Goal: Information Seeking & Learning: Learn about a topic

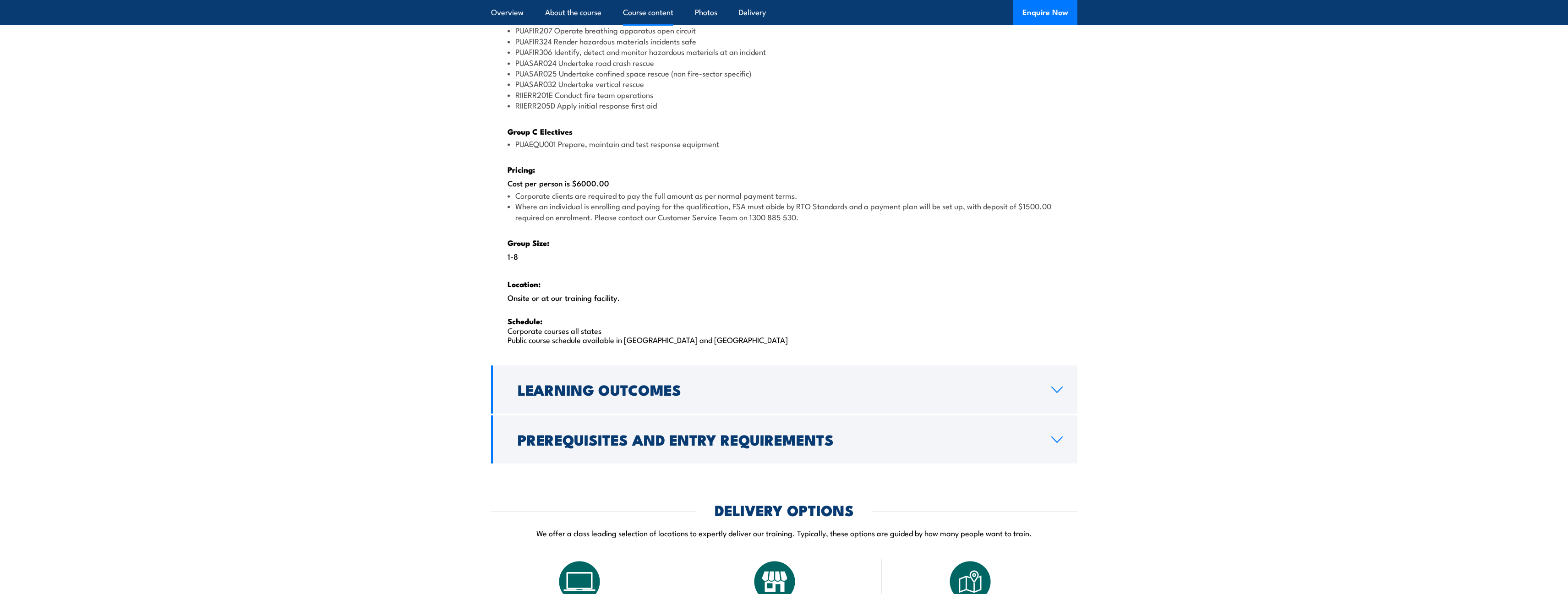
scroll to position [1053, 0]
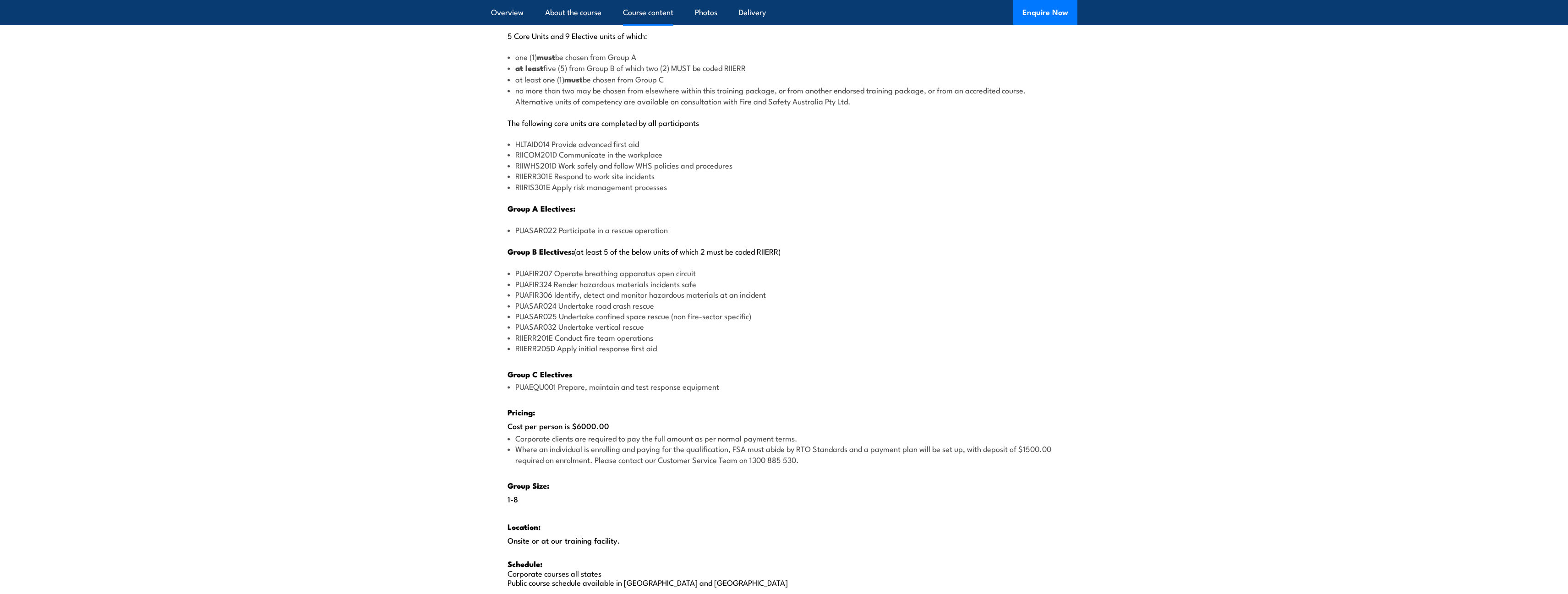
click at [554, 284] on li "PUAFIR324 Render hazardous materials incidents safe" at bounding box center [784, 284] width 553 height 10
click at [583, 314] on li "PUASAR025 Undertake confined space rescue (non fire-sector specific)" at bounding box center [784, 315] width 553 height 10
click at [579, 328] on li "PUASAR032 Undertake vertical rescue" at bounding box center [784, 326] width 553 height 10
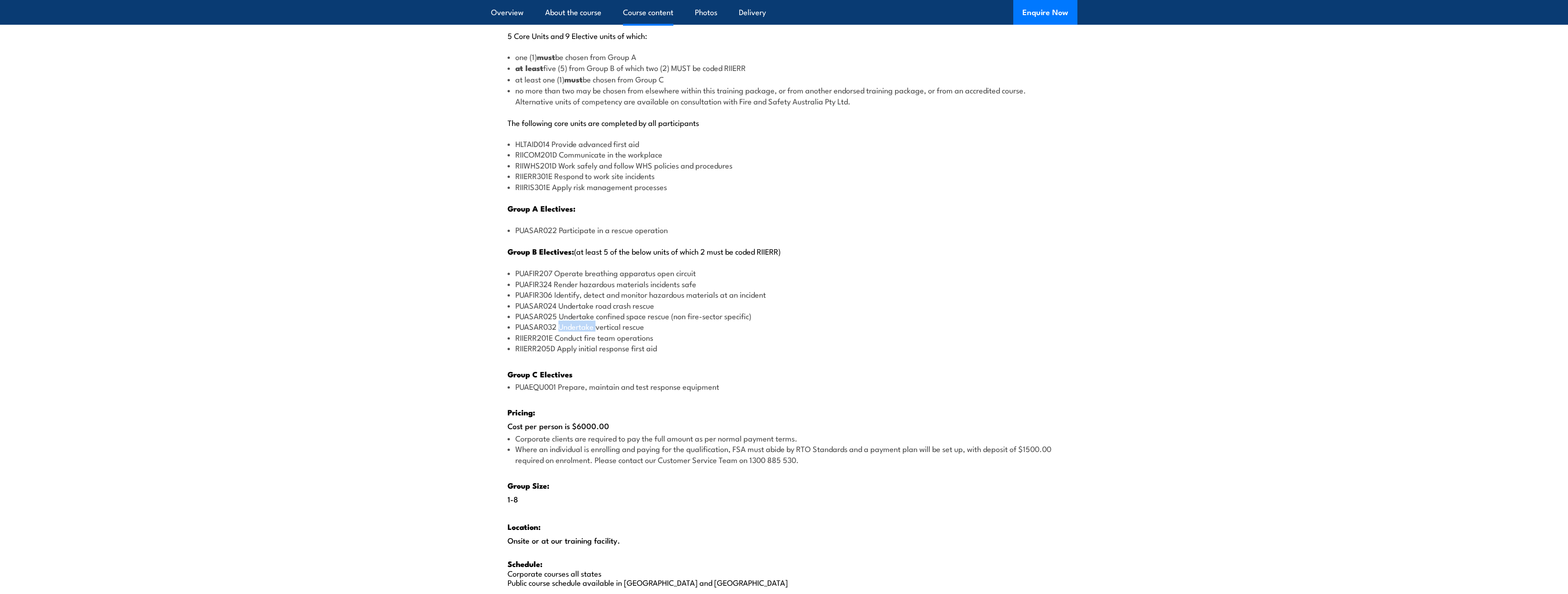
click at [579, 328] on li "PUASAR032 Undertake vertical rescue" at bounding box center [784, 326] width 553 height 10
click at [664, 321] on li "PUASAR032 Undertake vertical rescue" at bounding box center [784, 326] width 553 height 10
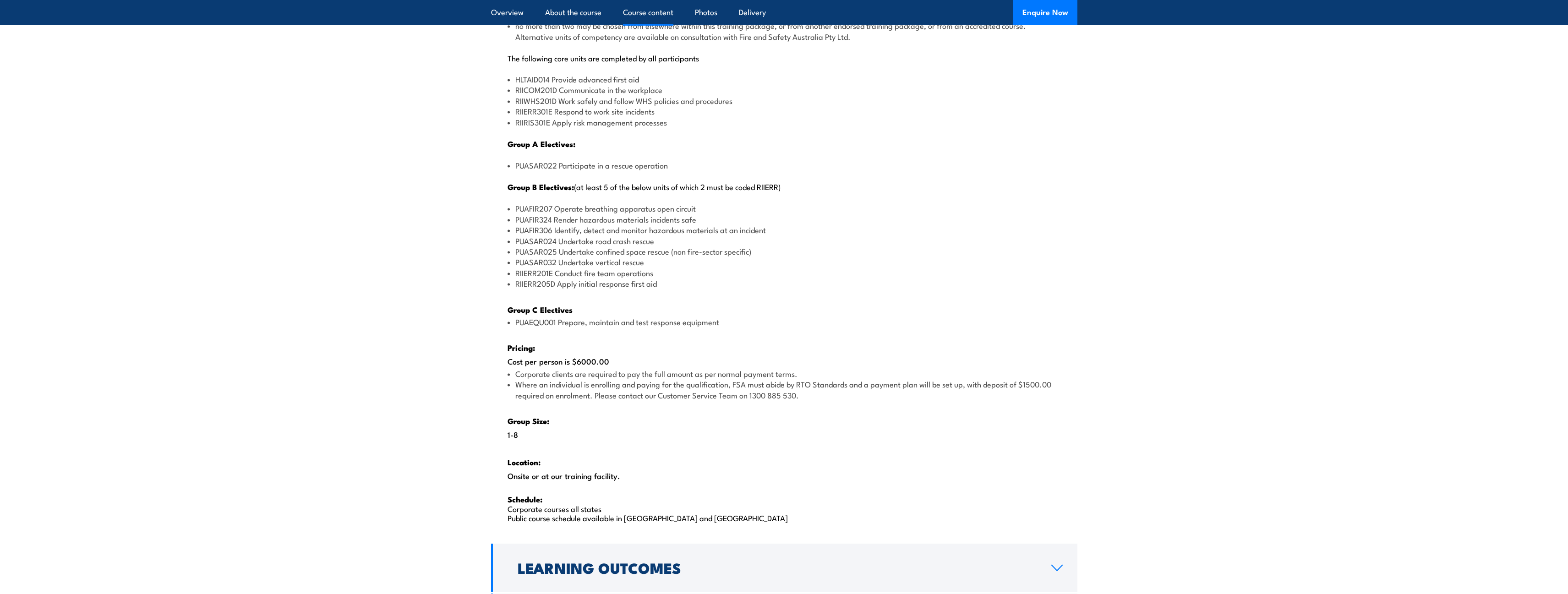
scroll to position [1145, 0]
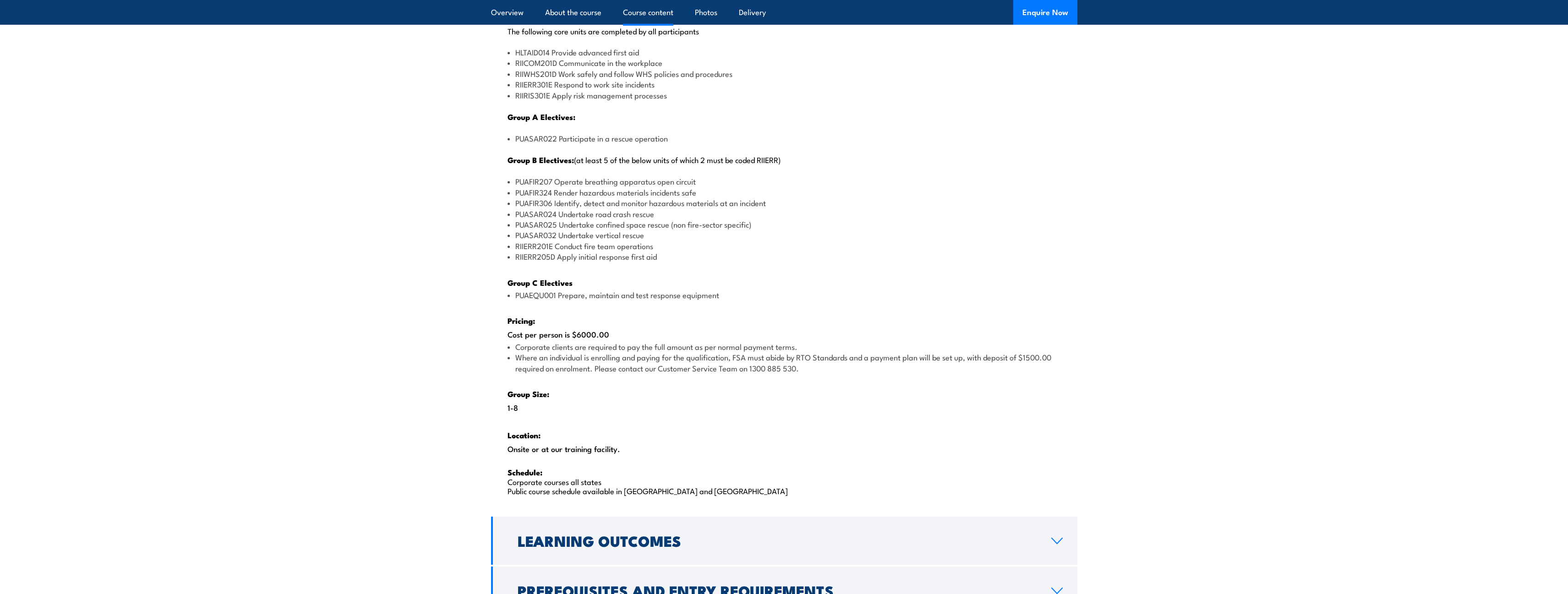
click at [651, 308] on div "There are two options, you can choose between: INTENSIVE - Attending the intens…" at bounding box center [784, 189] width 586 height 652
click at [653, 297] on li "PUAEQU001 Prepare, maintain and test response equipment" at bounding box center [784, 295] width 553 height 10
click at [657, 353] on li "Where an individual is enrolling and paying for the qualification, FSA must abi…" at bounding box center [784, 362] width 553 height 21
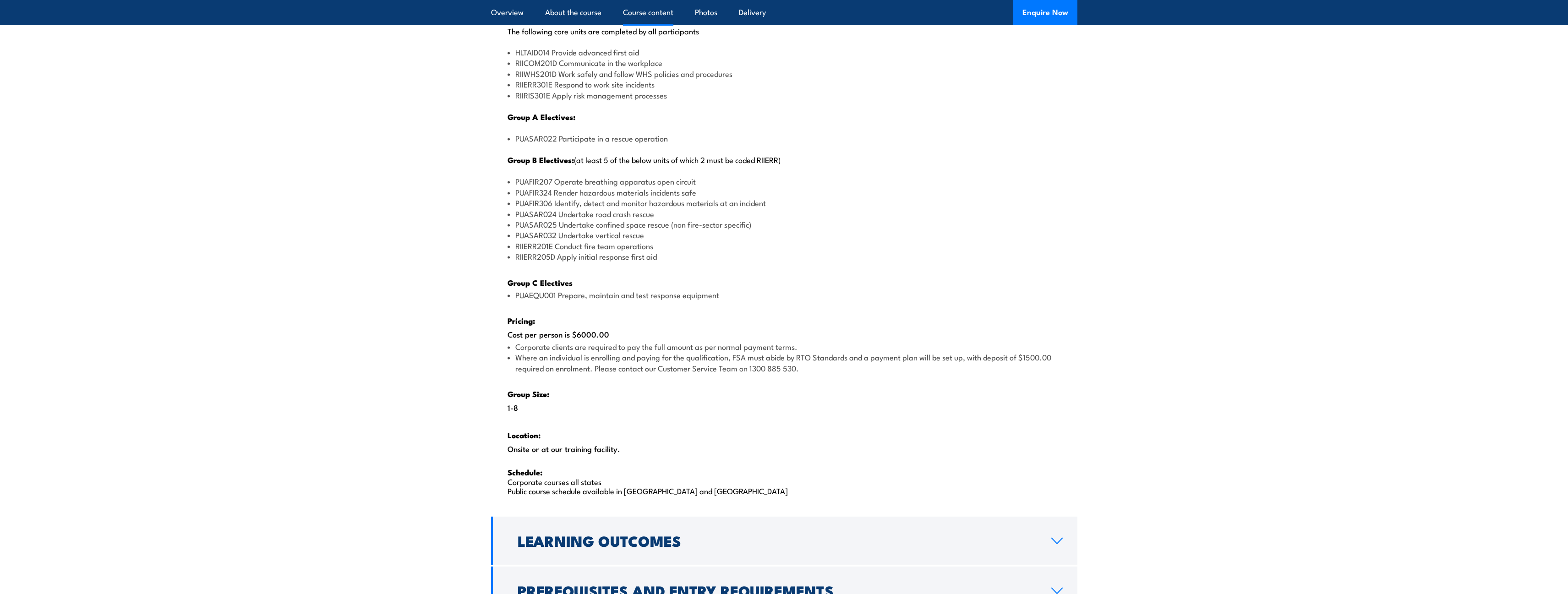
click at [651, 348] on li "Corporate clients are required to pay the full amount as per normal payment ter…" at bounding box center [784, 346] width 553 height 10
click at [658, 361] on li "Where an individual is enrolling and paying for the qualification, FSA must abi…" at bounding box center [784, 362] width 553 height 21
click at [586, 239] on li "PUASAR032 Undertake vertical rescue" at bounding box center [784, 235] width 553 height 10
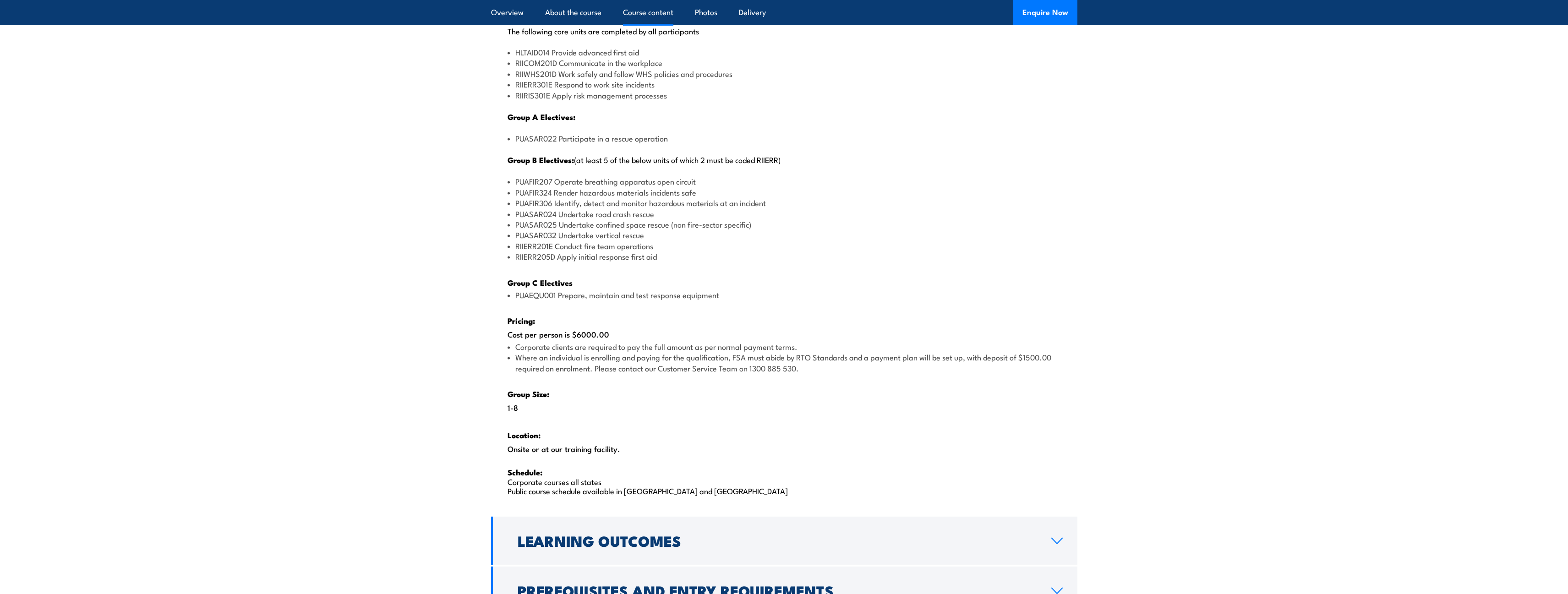
click at [586, 239] on li "PUASAR032 Undertake vertical rescue" at bounding box center [784, 235] width 553 height 10
click at [589, 228] on li "PUASAR025 Undertake confined space rescue (non fire-sector specific)" at bounding box center [784, 224] width 553 height 10
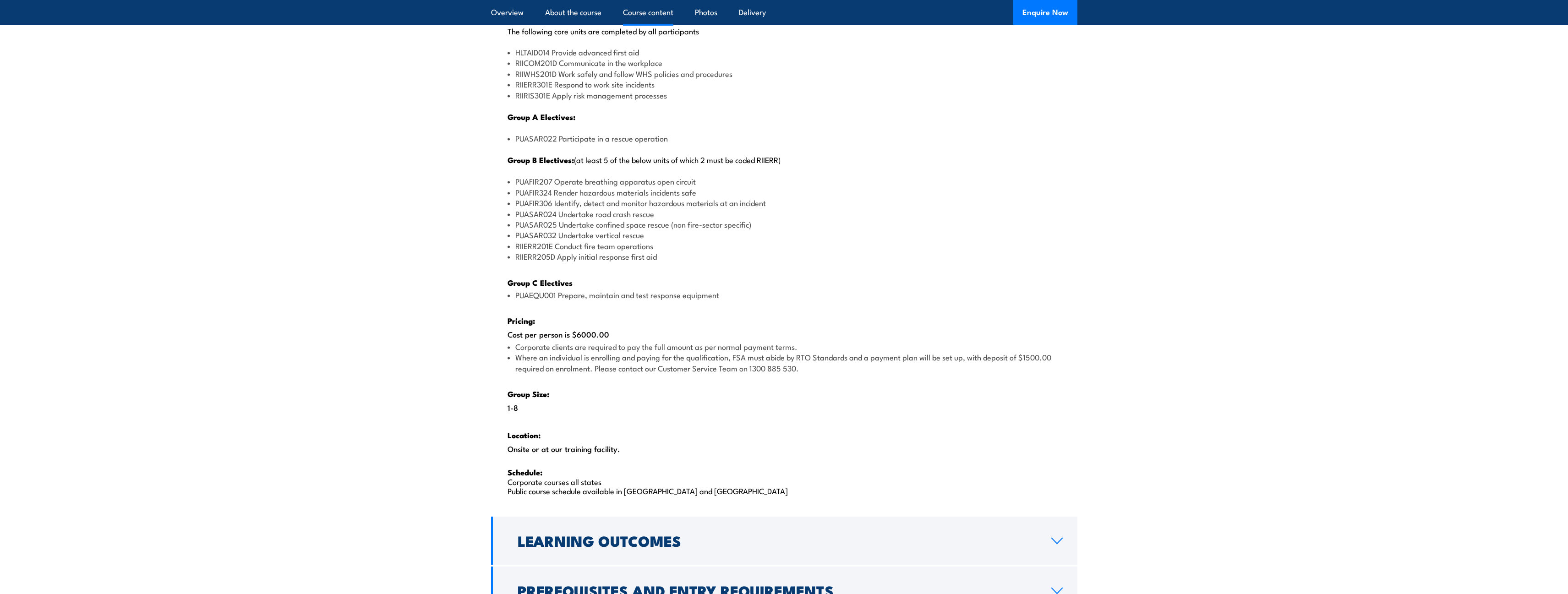
click at [645, 235] on li "PUASAR032 Undertake vertical rescue" at bounding box center [784, 235] width 553 height 10
click at [630, 237] on li "PUASAR032 Undertake vertical rescue" at bounding box center [784, 235] width 553 height 10
click at [630, 236] on li "PUASAR032 Undertake vertical rescue" at bounding box center [784, 235] width 553 height 10
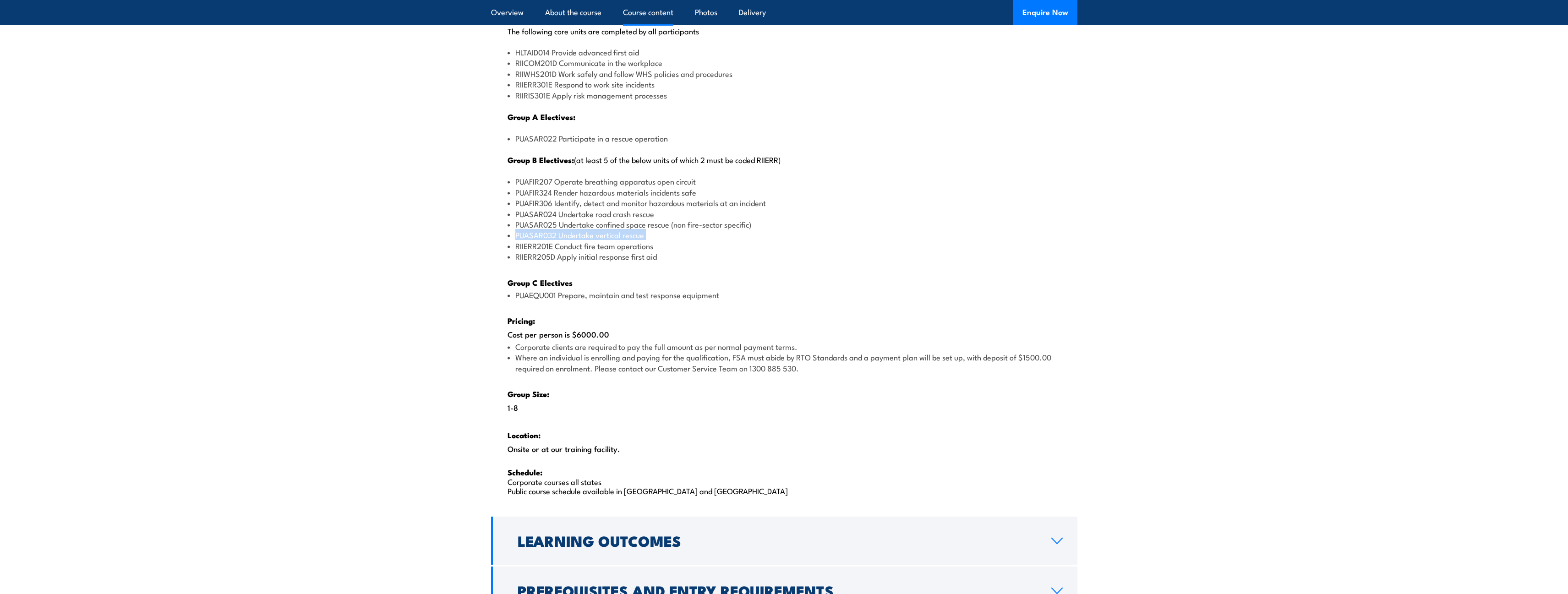
click at [626, 239] on li "PUASAR032 Undertake vertical rescue" at bounding box center [784, 235] width 553 height 10
click at [615, 246] on li "RIIERR201E Conduct fire team operations" at bounding box center [784, 246] width 553 height 10
click at [606, 255] on li "RIIERR205D Apply initial response first aid" at bounding box center [784, 256] width 553 height 10
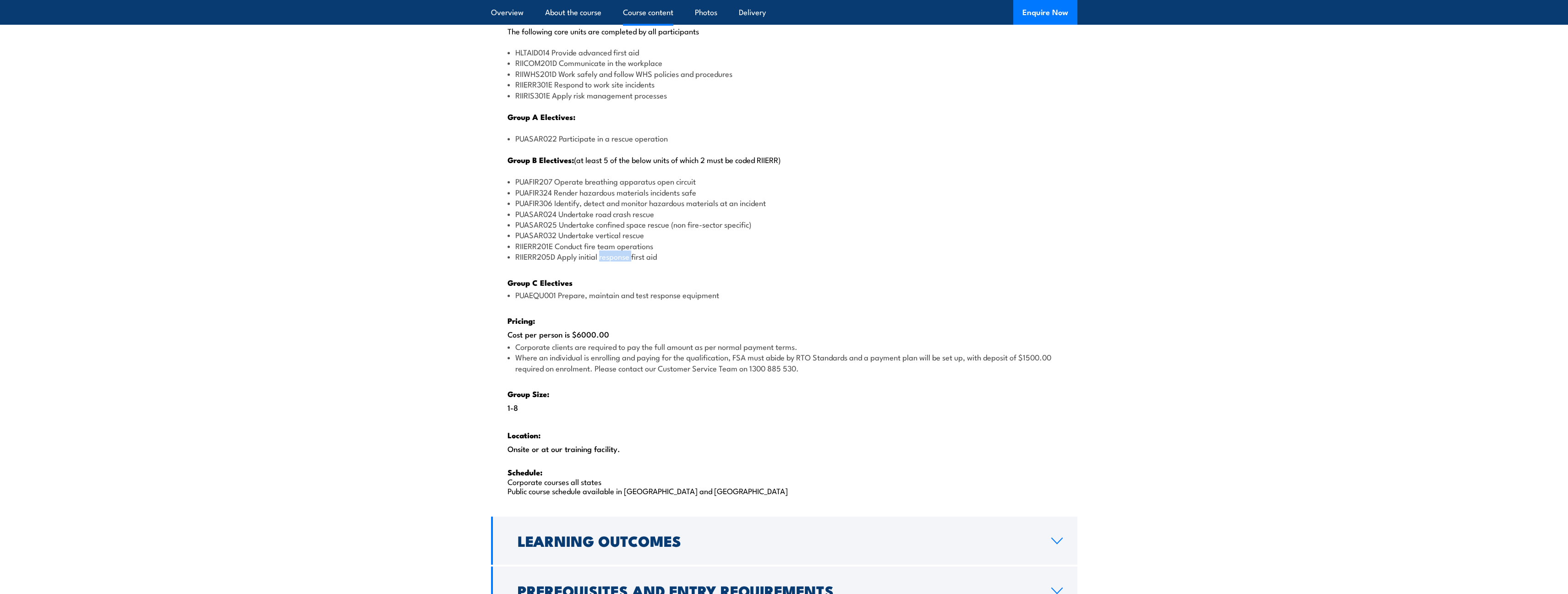
click at [606, 255] on li "RIIERR205D Apply initial response first aid" at bounding box center [784, 256] width 553 height 10
click at [603, 217] on li "PUASAR024 Undertake road crash rescue" at bounding box center [784, 213] width 553 height 10
click at [601, 201] on li "PUAFIR306 Identify, detect and monitor hazardous materials at an incident" at bounding box center [784, 202] width 553 height 10
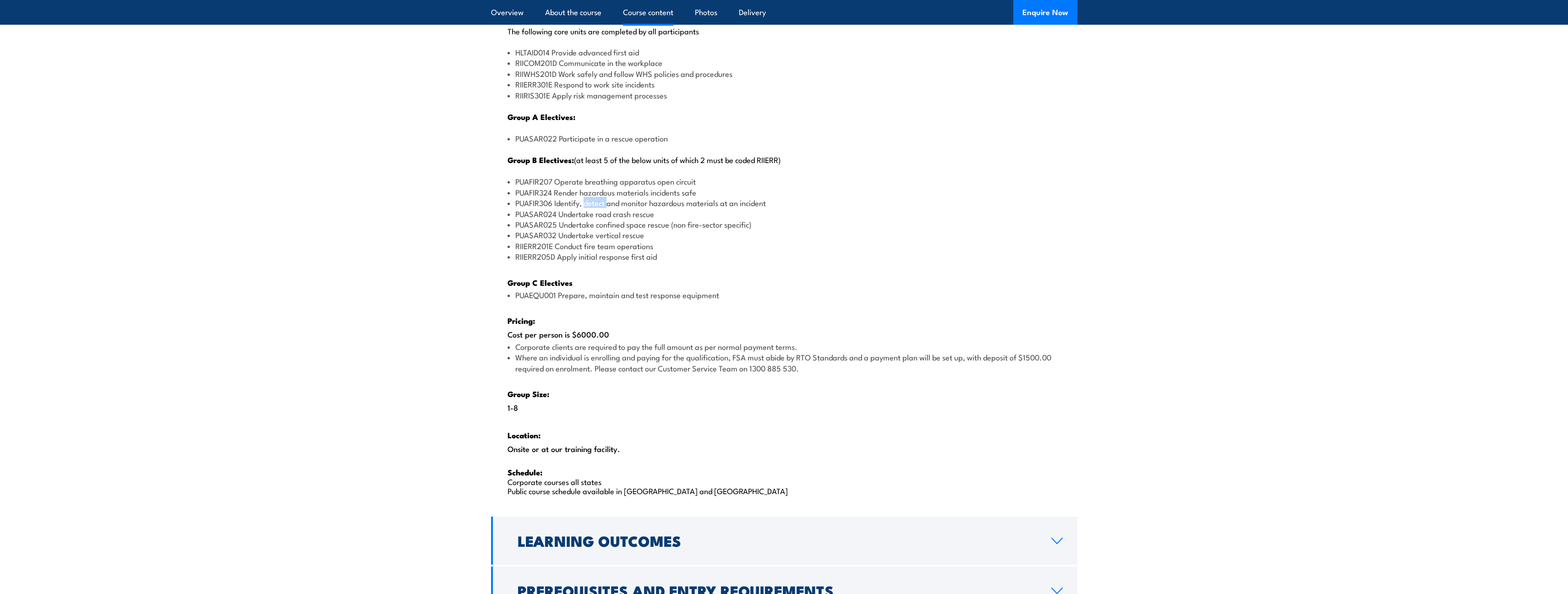
click at [601, 201] on li "PUAFIR306 Identify, detect and monitor hazardous materials at an incident" at bounding box center [784, 202] width 553 height 10
click at [600, 212] on li "PUASAR024 Undertake road crash rescue" at bounding box center [784, 213] width 553 height 10
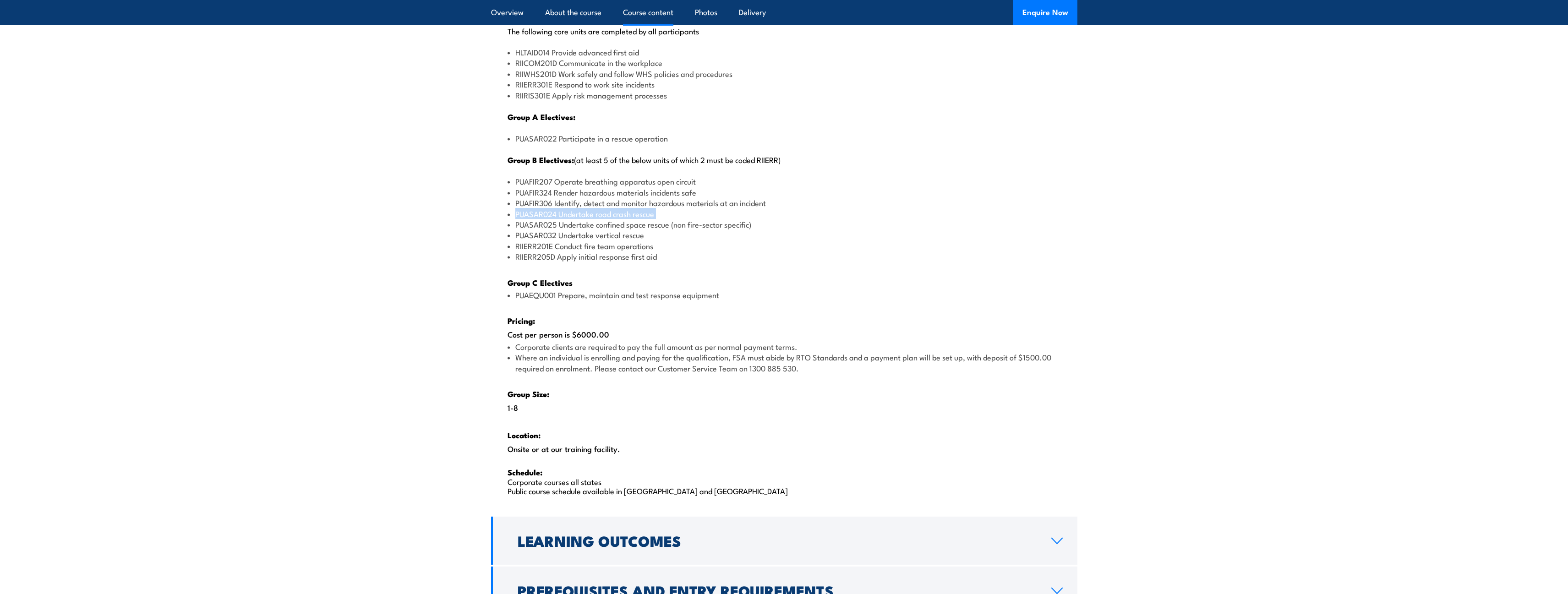
click at [598, 226] on li "PUASAR025 Undertake confined space rescue (non fire-sector specific)" at bounding box center [784, 224] width 553 height 10
click at [597, 227] on li "PUASAR025 Undertake confined space rescue (non fire-sector specific)" at bounding box center [784, 224] width 553 height 10
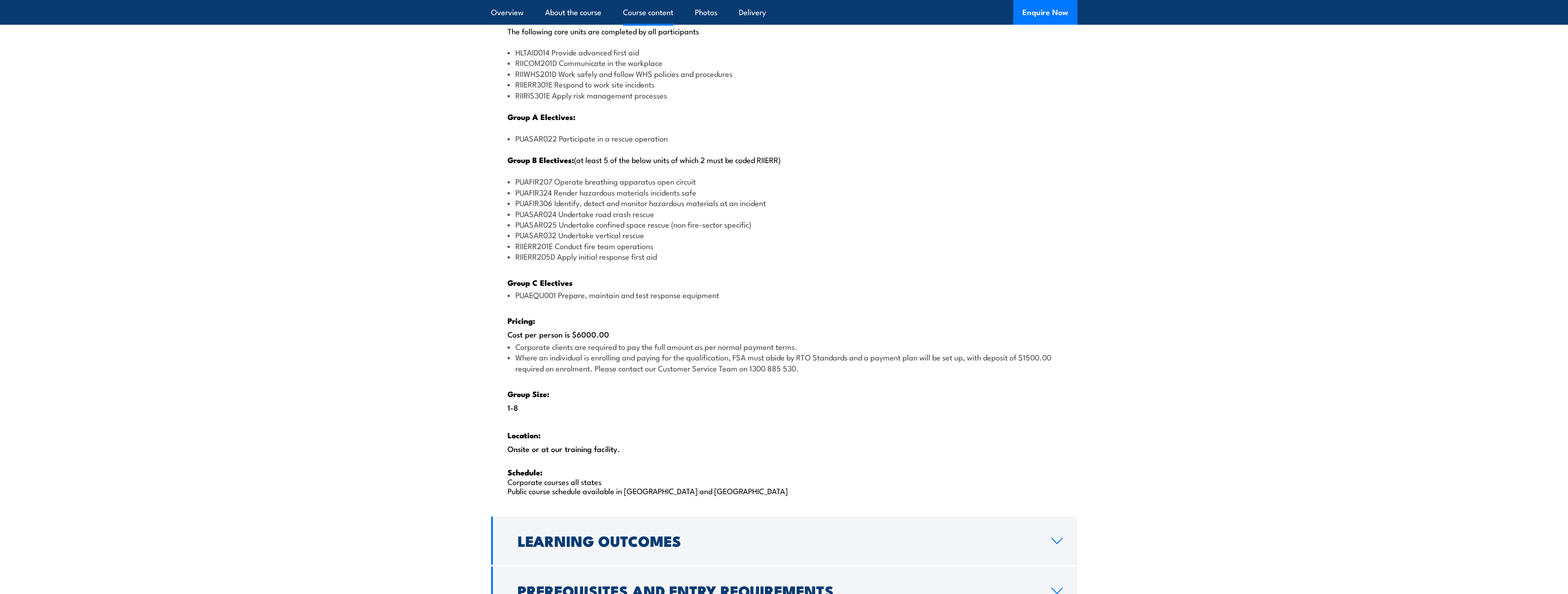
click at [595, 203] on li "PUAFIR306 Identify, detect and monitor hazardous materials at an incident" at bounding box center [784, 202] width 553 height 10
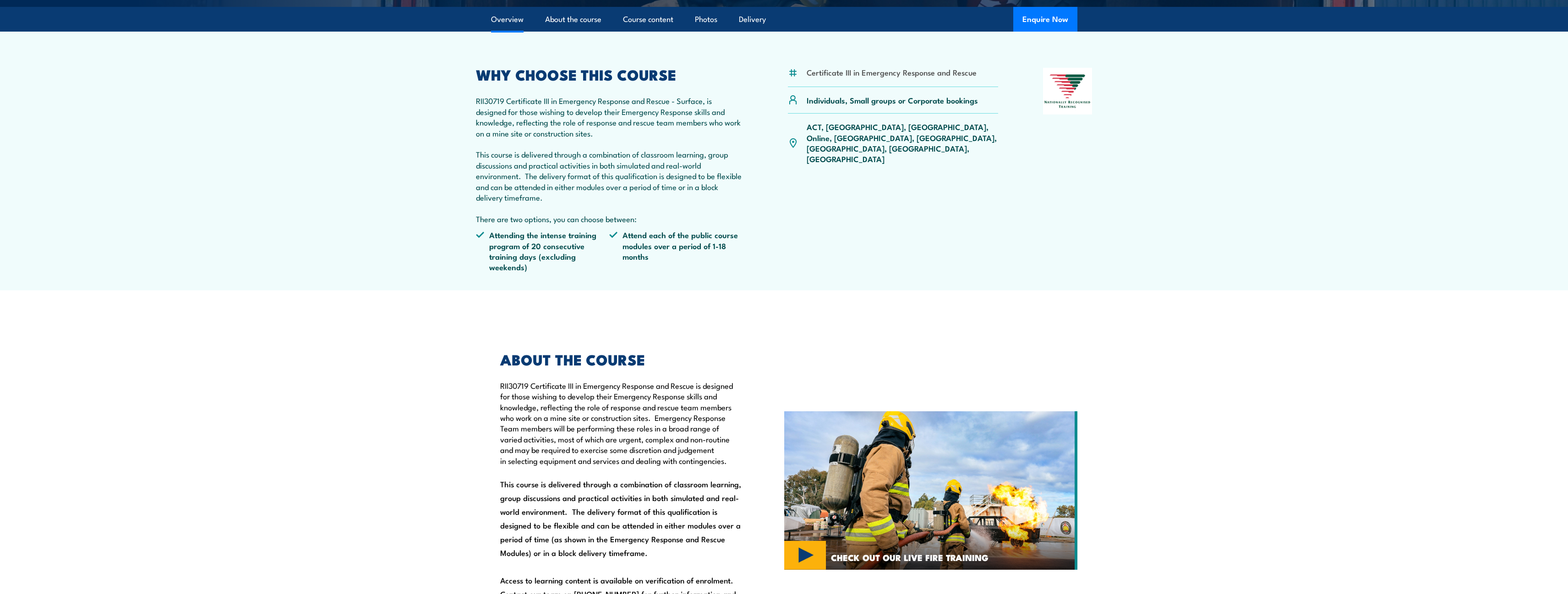
scroll to position [0, 0]
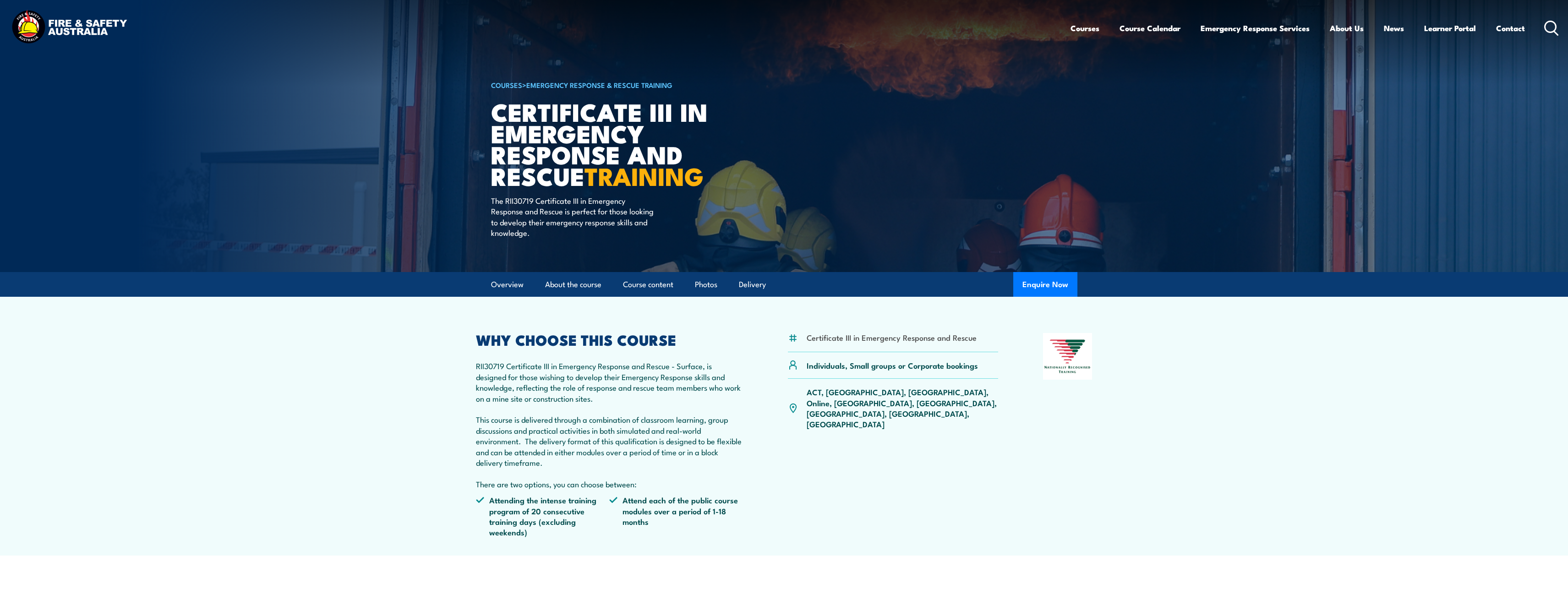
click at [617, 81] on link "Emergency Response & Rescue Training" at bounding box center [599, 85] width 146 height 10
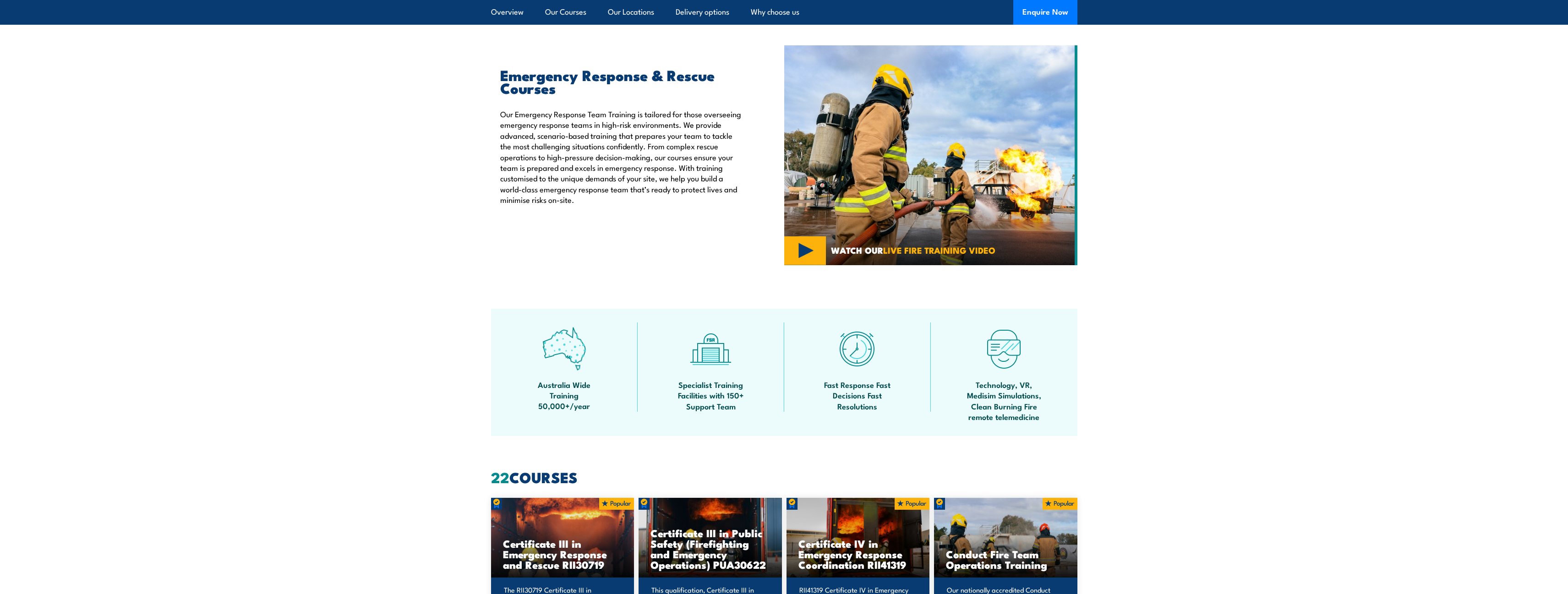
scroll to position [595, 0]
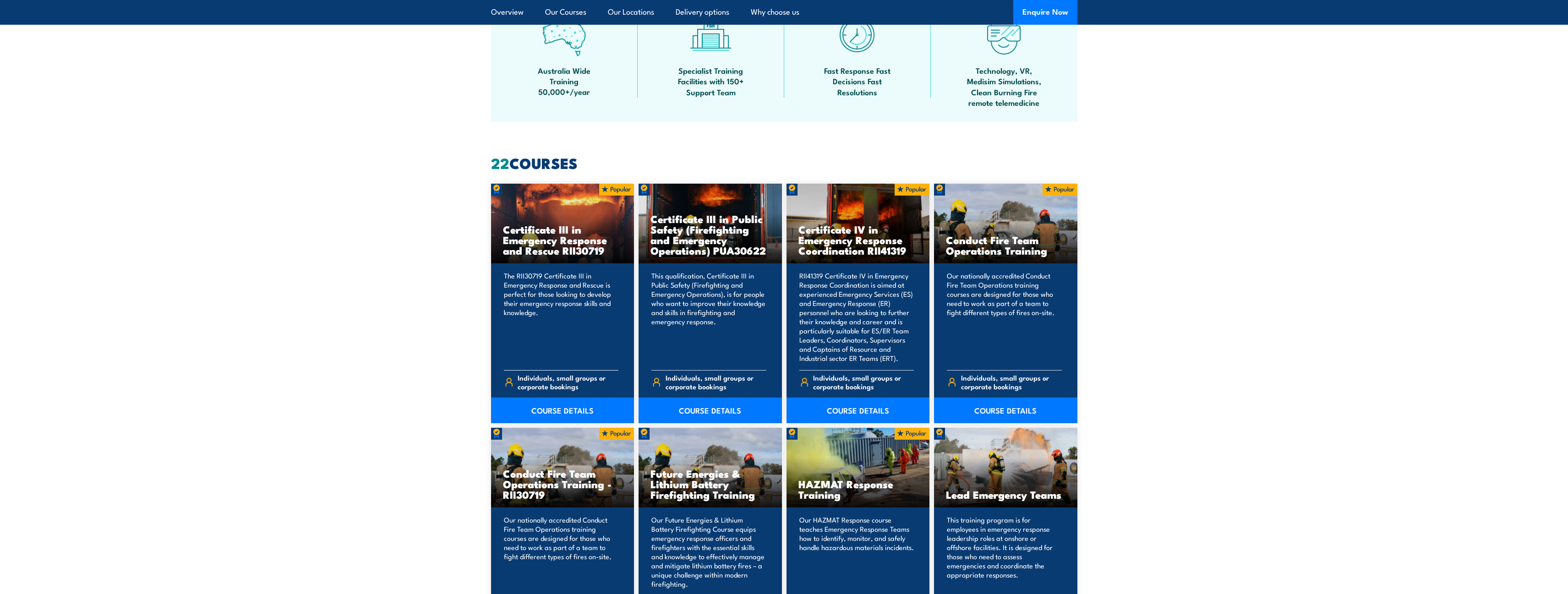
click at [555, 244] on h3 "Certificate III in Emergency Response and Rescue RII30719" at bounding box center [562, 240] width 119 height 32
click at [559, 406] on link "COURSE DETAILS" at bounding box center [563, 410] width 143 height 26
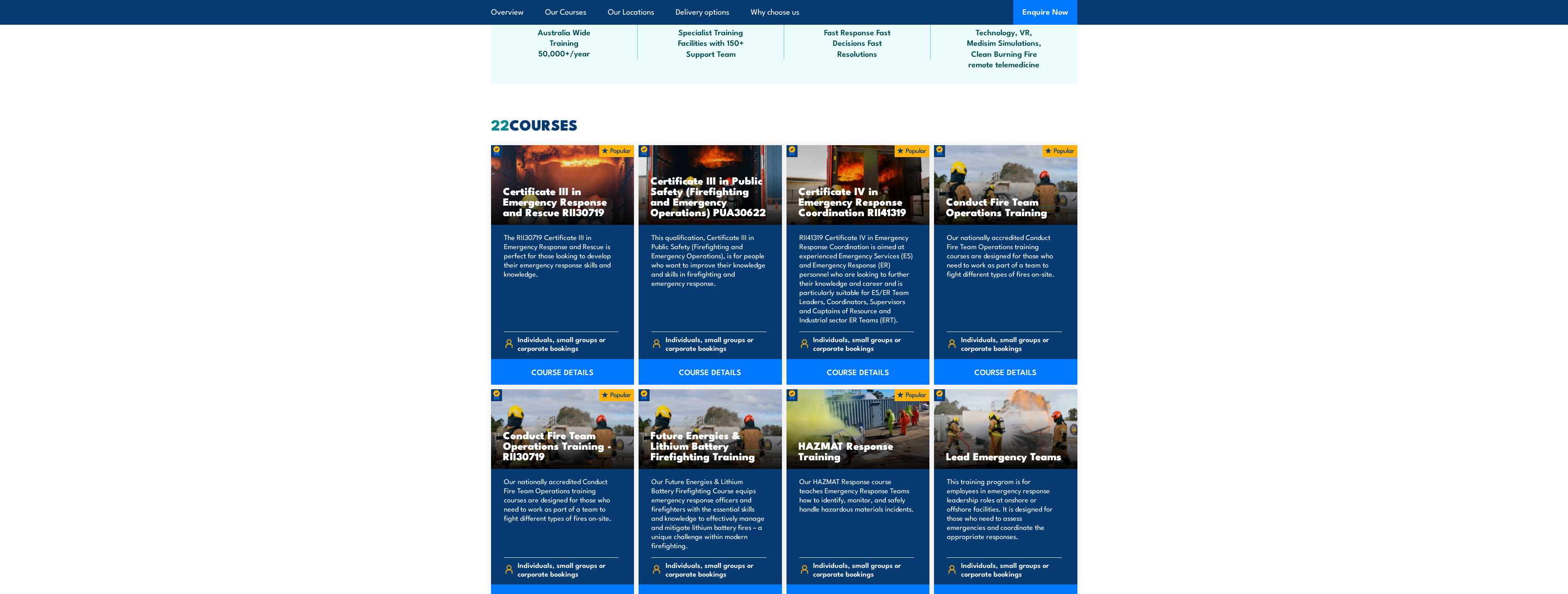
scroll to position [641, 0]
